Goal: Information Seeking & Learning: Learn about a topic

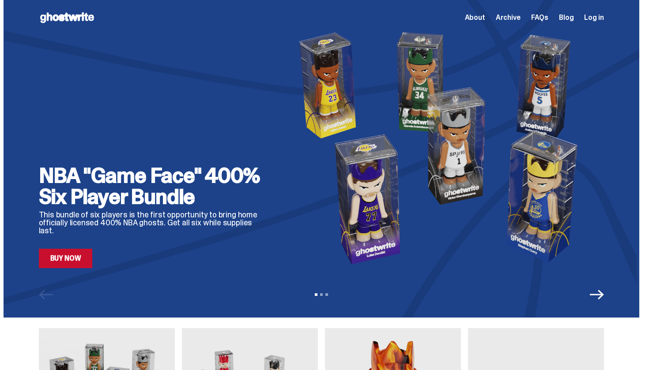
click at [76, 259] on link "Buy Now" at bounding box center [66, 258] width 54 height 19
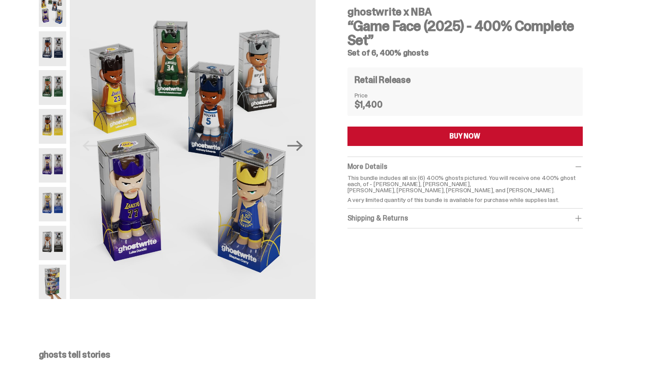
scroll to position [67, 0]
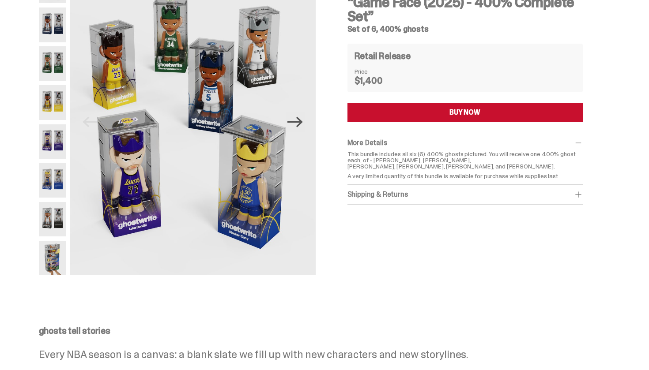
click at [299, 121] on icon "Next" at bounding box center [294, 122] width 15 height 11
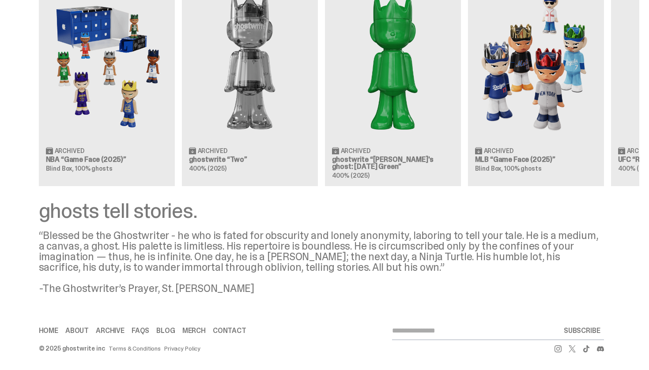
scroll to position [845, 0]
click at [78, 136] on img at bounding box center [107, 63] width 122 height 152
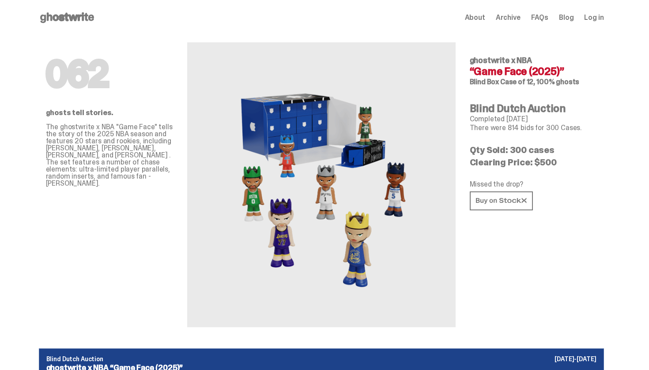
click at [505, 275] on div "062 ghostwrite x NBA “Game Face (2025)” Blind Box Case of 12, 100% ghosts Blind…" at bounding box center [533, 181] width 127 height 292
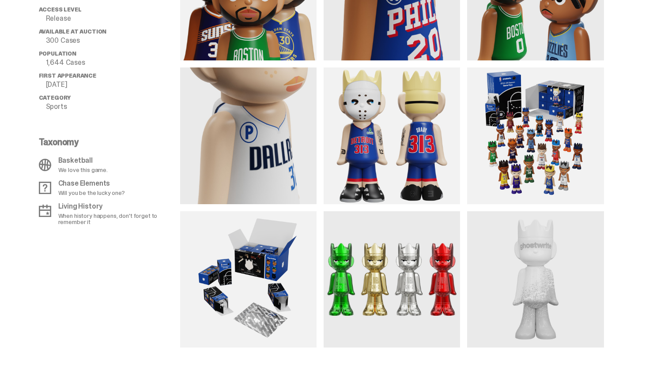
scroll to position [778, 0]
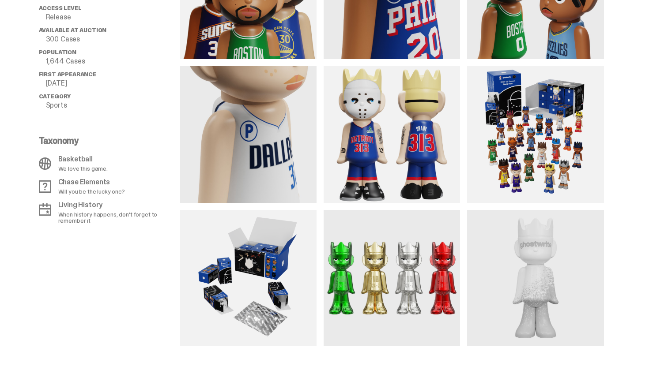
click at [587, 121] on img at bounding box center [535, 134] width 136 height 136
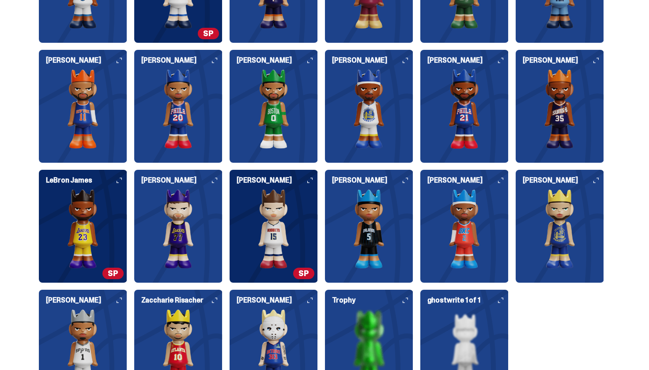
scroll to position [2326, 0]
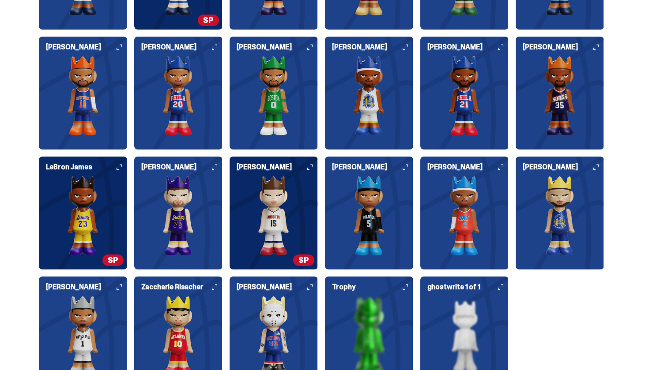
click at [299, 202] on img at bounding box center [274, 215] width 88 height 79
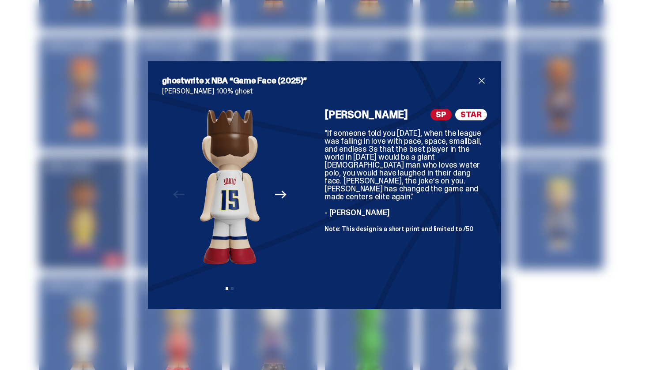
click at [279, 196] on icon "Next" at bounding box center [280, 195] width 11 height 8
click at [173, 192] on icon "Previous" at bounding box center [178, 194] width 11 height 11
click at [173, 192] on div "Previous Next View slide 1 View slide 2" at bounding box center [230, 202] width 136 height 186
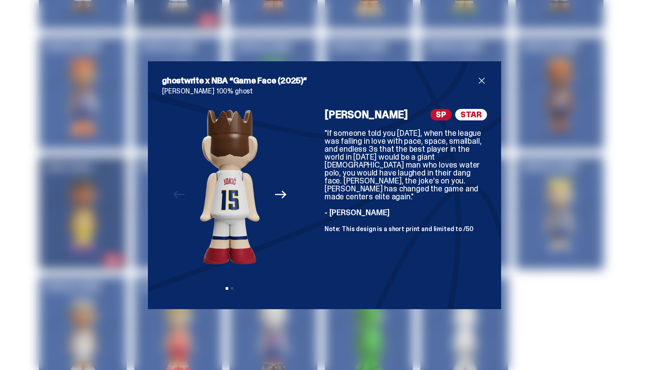
click at [173, 192] on div "Previous Next View slide 1 View slide 2" at bounding box center [230, 202] width 136 height 186
click at [228, 185] on img at bounding box center [230, 187] width 60 height 156
click at [480, 115] on span "STAR" at bounding box center [471, 114] width 32 height 11
click at [444, 117] on span "SP" at bounding box center [441, 114] width 21 height 11
click at [183, 203] on button "Previous" at bounding box center [178, 194] width 19 height 19
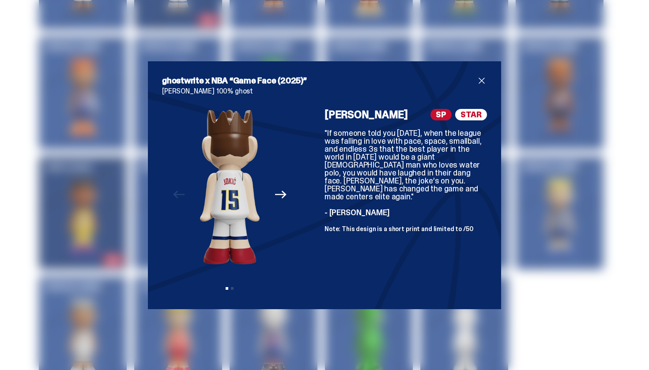
click at [218, 195] on img at bounding box center [230, 187] width 60 height 156
click at [228, 221] on img at bounding box center [230, 187] width 60 height 156
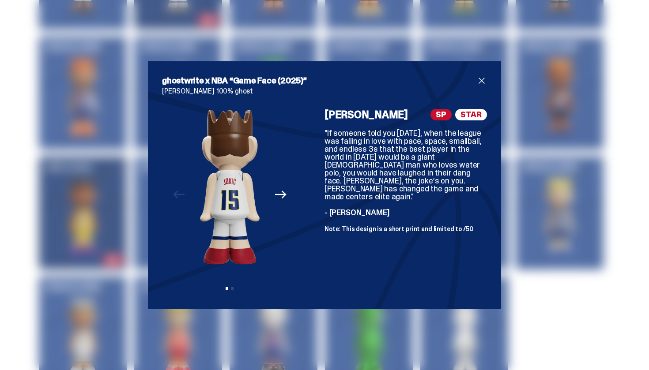
click at [291, 186] on div "Previous Next View slide 1 View slide 2" at bounding box center [230, 202] width 136 height 186
click at [287, 191] on button "Next" at bounding box center [280, 194] width 19 height 19
click at [482, 79] on span "close" at bounding box center [481, 81] width 11 height 11
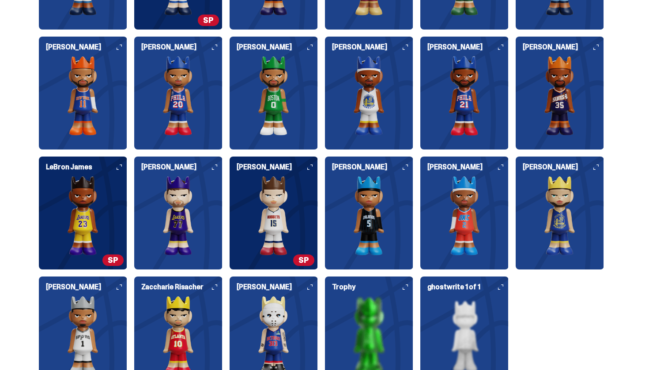
click at [98, 238] on img at bounding box center [83, 215] width 88 height 79
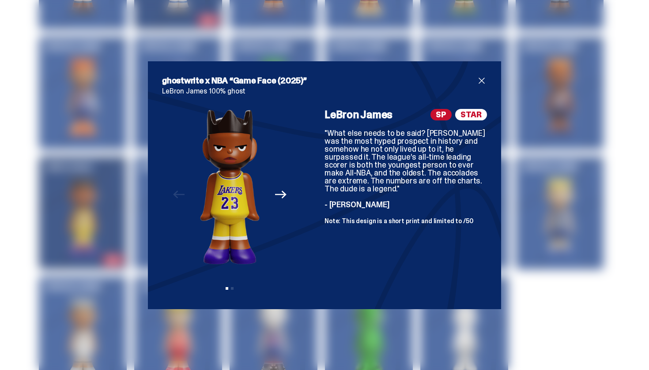
click at [482, 83] on span "close" at bounding box center [481, 81] width 11 height 11
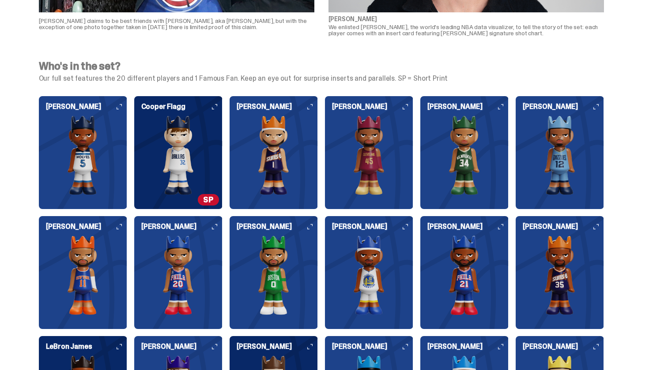
scroll to position [2143, 0]
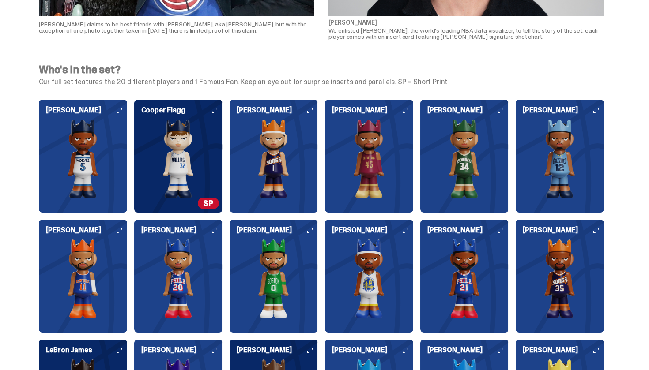
click at [185, 158] on img at bounding box center [178, 158] width 88 height 79
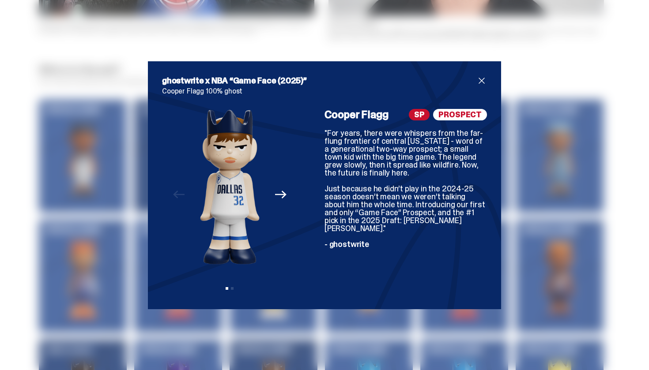
click at [485, 80] on span "close" at bounding box center [481, 81] width 11 height 11
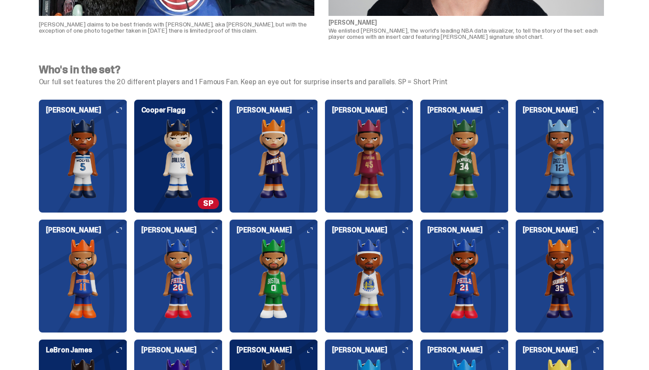
click at [272, 67] on h4 "Who's in the set?" at bounding box center [321, 69] width 565 height 11
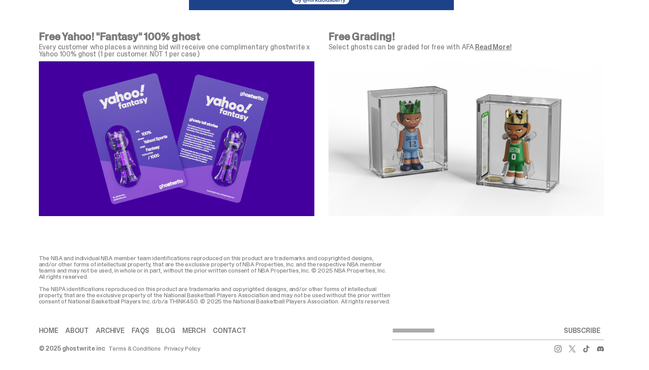
scroll to position [3175, 0]
click at [492, 42] on link "Read More!" at bounding box center [493, 46] width 36 height 9
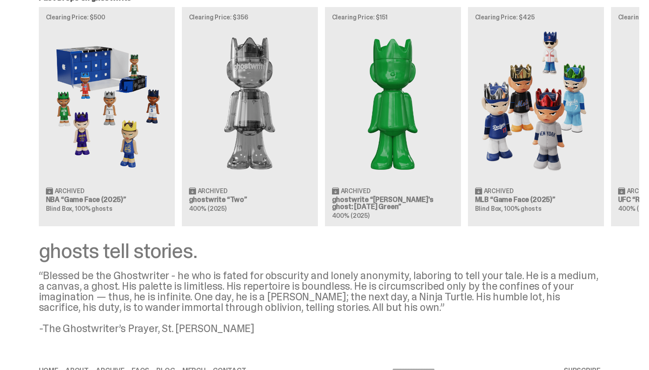
scroll to position [812, 0]
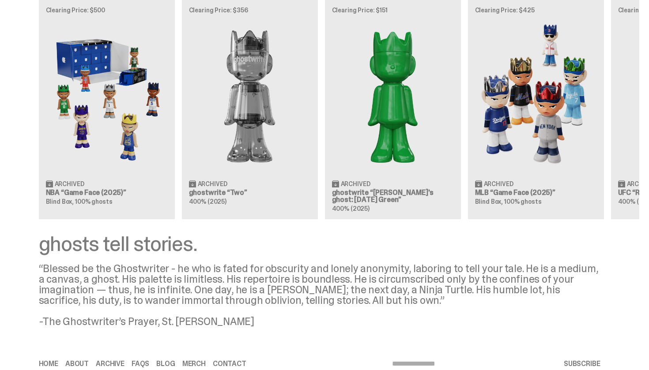
click at [122, 147] on img at bounding box center [107, 96] width 122 height 152
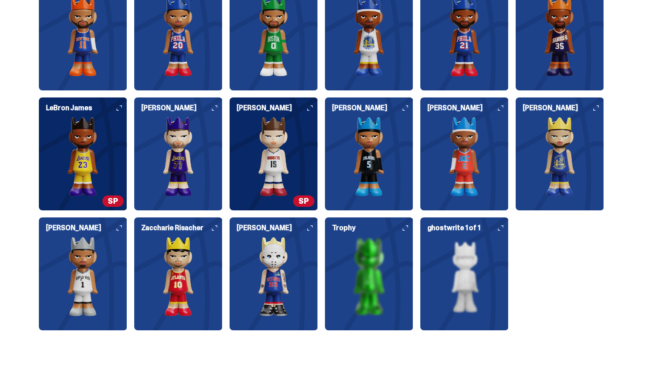
scroll to position [2385, 0]
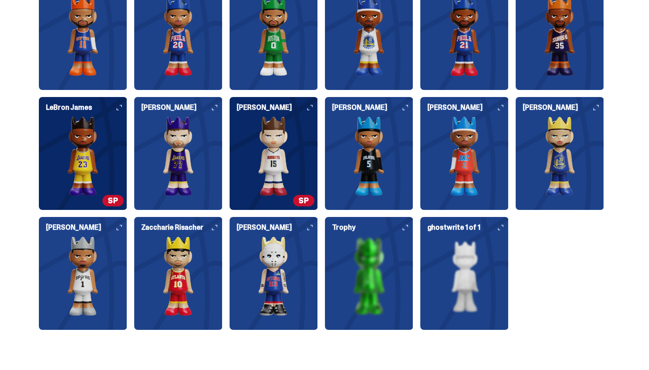
click at [624, 136] on div "Who's in the set? Our full set features the 20 different players and 1 Famous F…" at bounding box center [321, 81] width 643 height 541
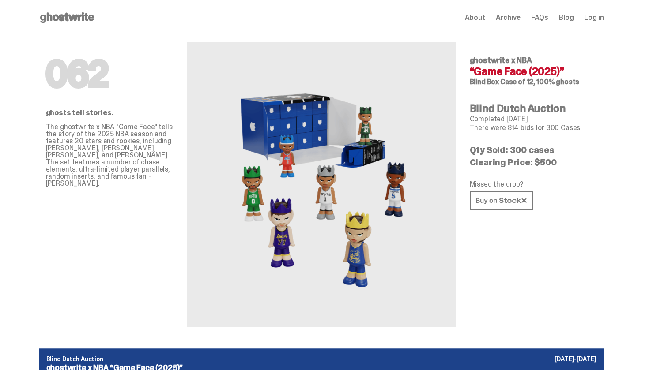
scroll to position [0, 0]
click at [583, 289] on div "062 ghostwrite x NBA “Game Face (2025)” Blind Box Case of 12, 100% ghosts Blind…" at bounding box center [533, 181] width 127 height 292
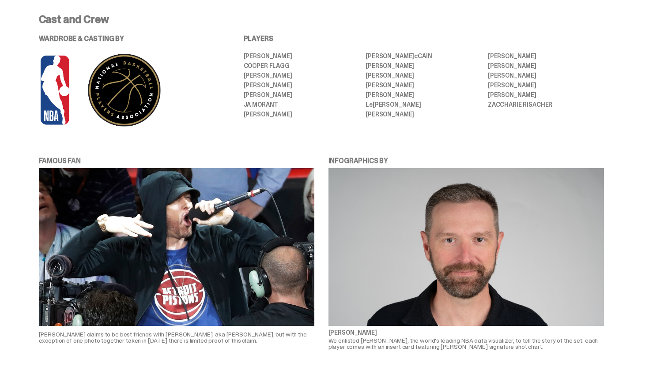
scroll to position [1830, 0]
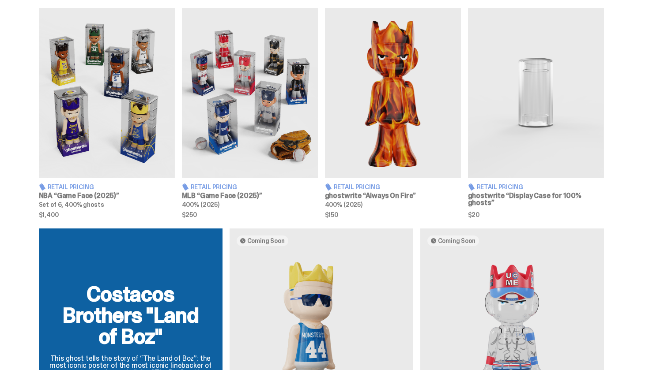
scroll to position [319, 0]
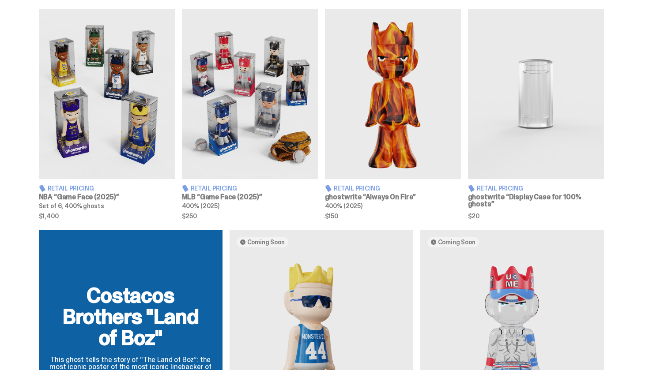
click at [100, 123] on img at bounding box center [107, 94] width 136 height 170
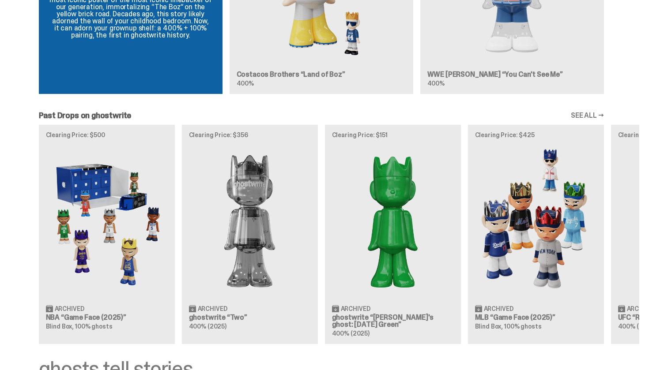
scroll to position [691, 0]
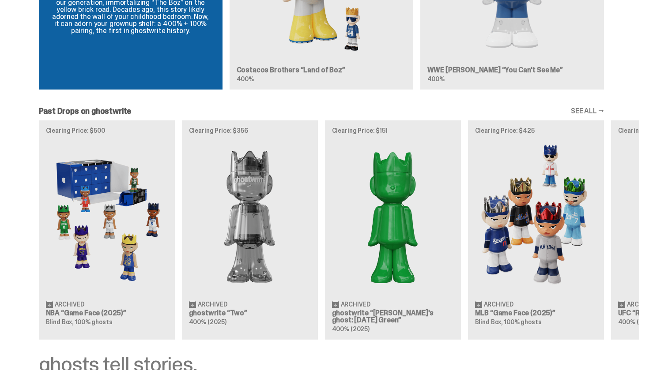
click at [85, 270] on img at bounding box center [107, 217] width 122 height 152
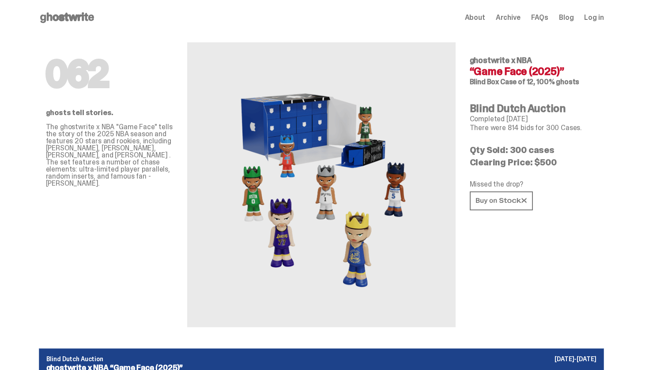
click at [556, 323] on div "062 ghostwrite x NBA “Game Face (2025)” Blind Box Case of 12, 100% ghosts Blind…" at bounding box center [533, 181] width 127 height 292
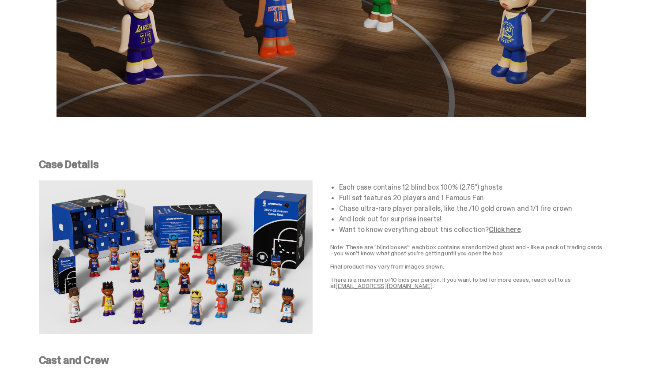
scroll to position [1477, 0]
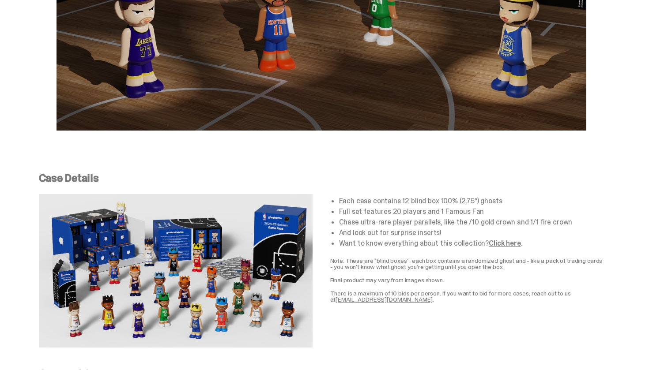
click at [503, 246] on link "Click here" at bounding box center [505, 243] width 32 height 9
